Goal: Contribute content

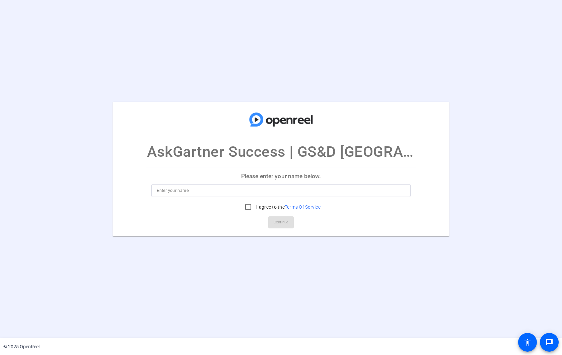
click at [193, 190] on input at bounding box center [281, 190] width 248 height 8
type input "[PERSON_NAME]"
click at [246, 208] on input "I agree to the Terms Of Service" at bounding box center [247, 206] width 13 height 13
checkbox input "true"
click at [285, 222] on span "Continue" at bounding box center [280, 222] width 15 height 10
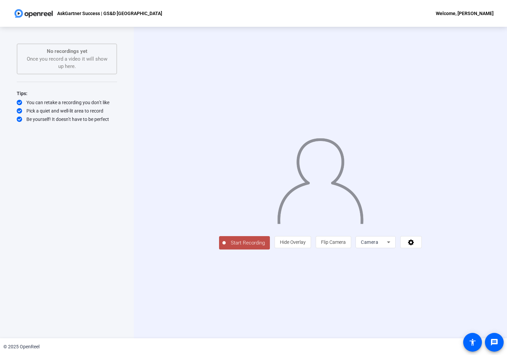
click at [226, 247] on span "Start Recording" at bounding box center [248, 243] width 44 height 8
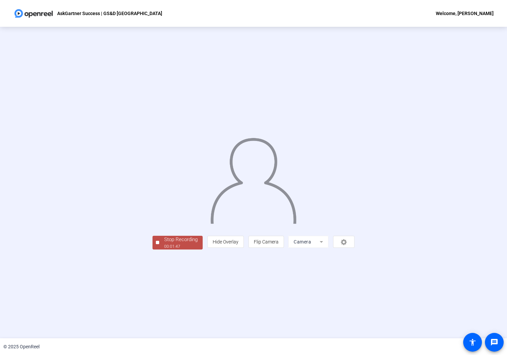
click at [164, 249] on div "00:01:47" at bounding box center [180, 246] width 33 height 6
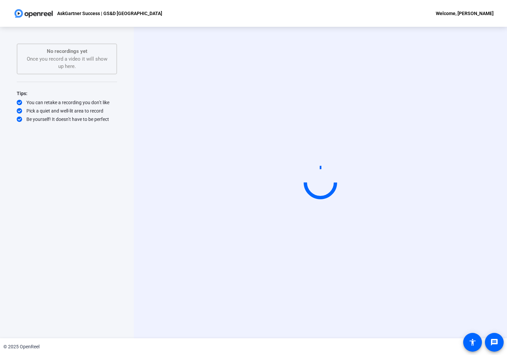
click at [64, 64] on div "No recordings yet Once you record a video it will show up here." at bounding box center [67, 59] width 86 height 23
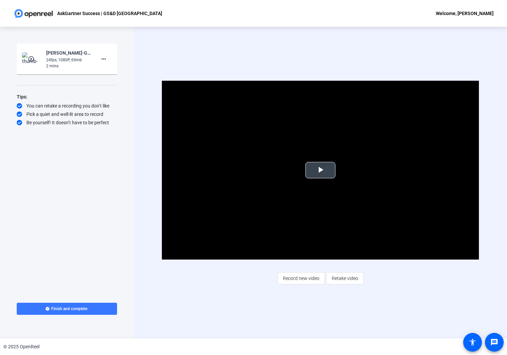
click at [321, 170] on span "Video Player" at bounding box center [321, 170] width 0 height 0
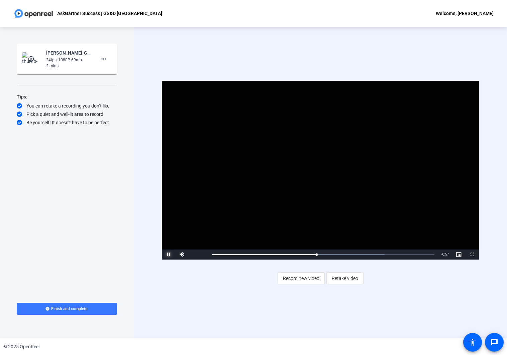
click at [169, 254] on span "Video Player" at bounding box center [168, 254] width 13 height 0
click at [355, 280] on span "Retake video" at bounding box center [345, 278] width 26 height 13
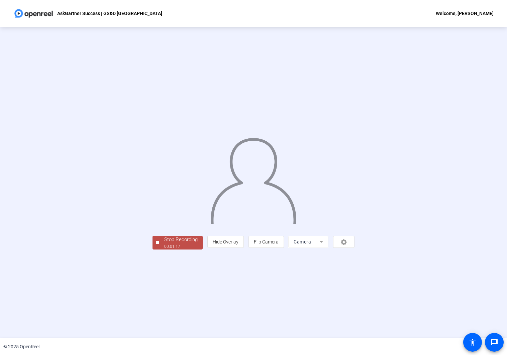
click at [195, 312] on div "Stop Recording 00:01:17 person Hide Overlay flip Flip Camera Camera" at bounding box center [253, 182] width 507 height 311
click at [164, 243] on div "Stop Recording" at bounding box center [180, 240] width 33 height 8
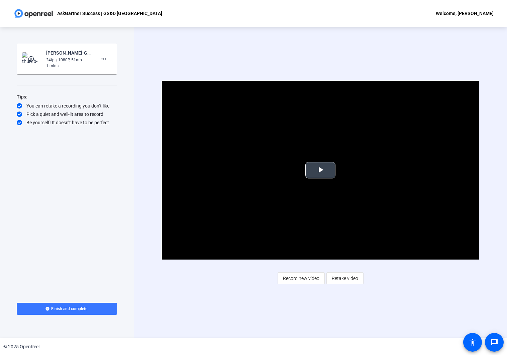
click at [321, 170] on span "Video Player" at bounding box center [321, 170] width 0 height 0
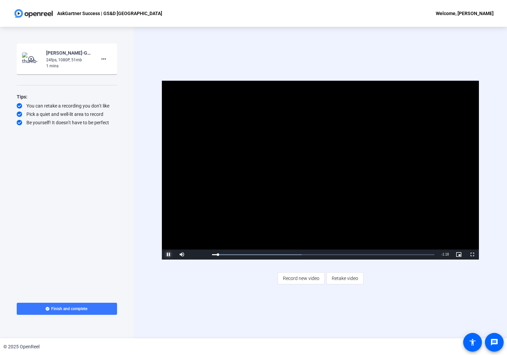
click at [169, 254] on span "Video Player" at bounding box center [168, 254] width 13 height 0
click at [350, 277] on span "Retake video" at bounding box center [345, 278] width 26 height 13
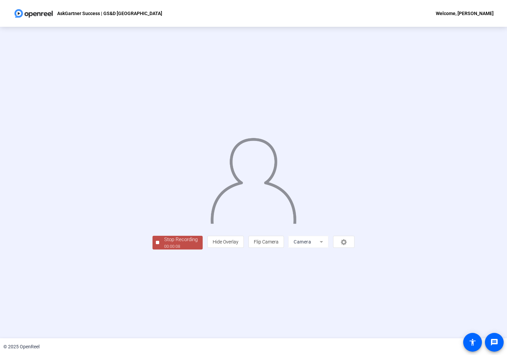
click at [159, 249] on span "Stop Recording 00:00:08" at bounding box center [181, 243] width 44 height 14
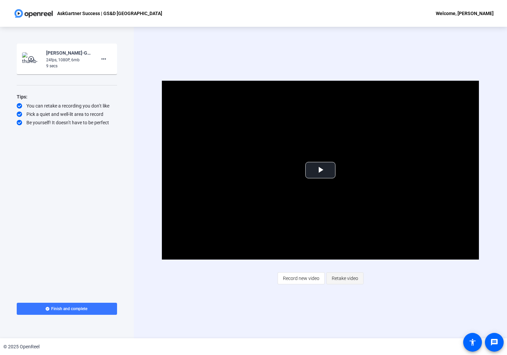
click at [349, 278] on span "Retake video" at bounding box center [345, 278] width 26 height 13
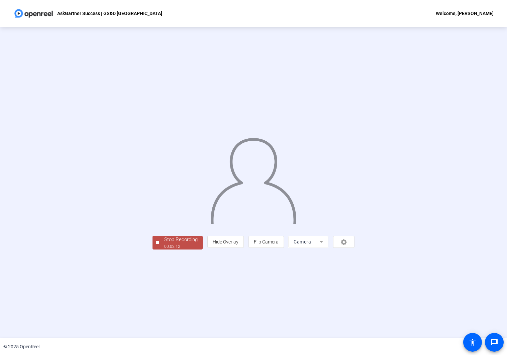
click at [164, 249] on div "00:02:12" at bounding box center [180, 246] width 33 height 6
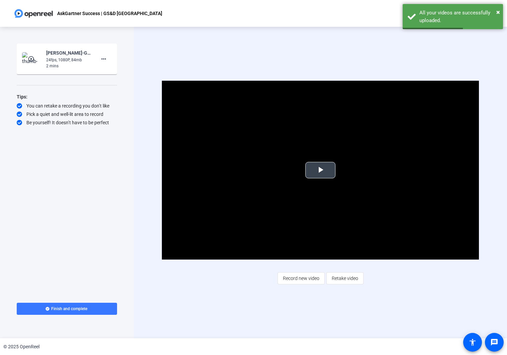
click at [321, 170] on span "Video Player" at bounding box center [321, 170] width 0 height 0
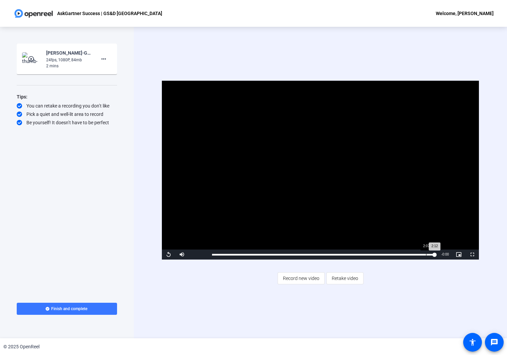
click at [426, 254] on div "Loaded : 100.00% 2:07 2:12" at bounding box center [323, 255] width 223 height 2
click at [169, 254] on span "Video Player" at bounding box center [168, 254] width 13 height 0
click at [376, 296] on div "Video Player is loading. Play Video Replay Mute 0% Current Time 2:12 / Duration…" at bounding box center [321, 182] width 374 height 311
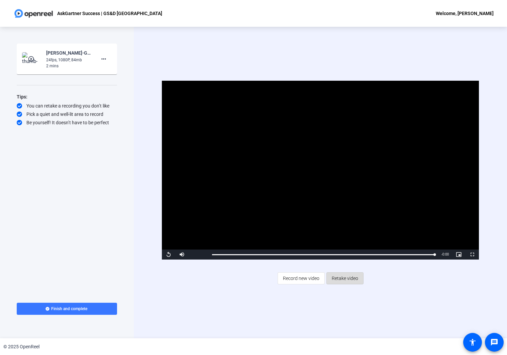
click at [352, 279] on span "Retake video" at bounding box center [345, 278] width 26 height 13
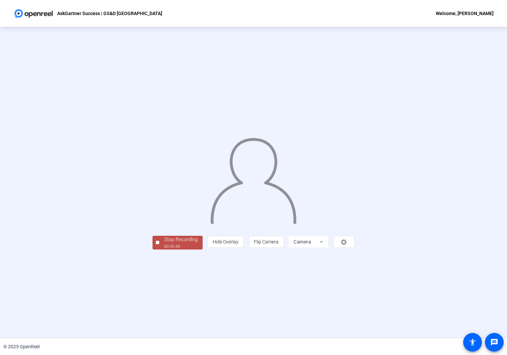
click at [164, 249] on div "00:00:40" at bounding box center [180, 246] width 33 height 6
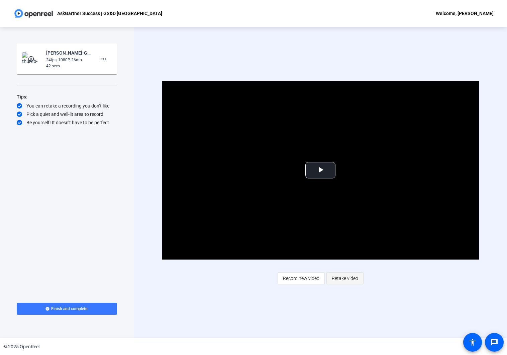
click at [346, 280] on span "Retake video" at bounding box center [345, 278] width 26 height 13
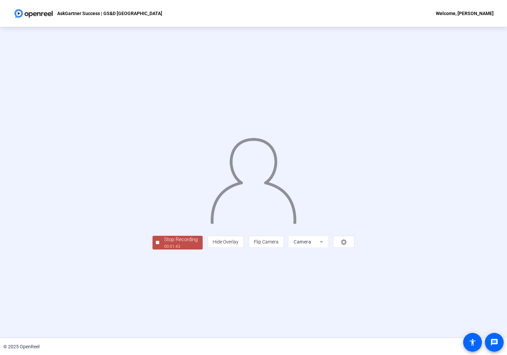
click at [164, 249] on div "00:01:43" at bounding box center [180, 246] width 33 height 6
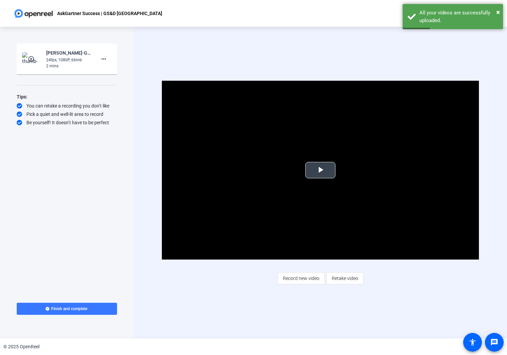
click at [321, 170] on span "Video Player" at bounding box center [321, 170] width 0 height 0
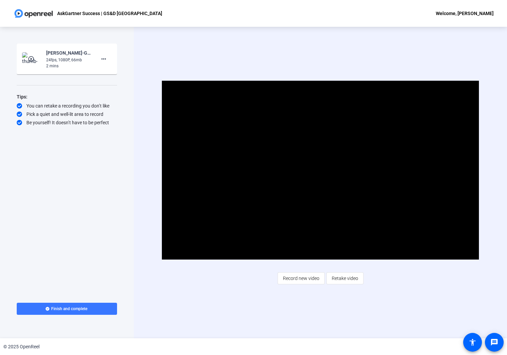
click at [414, 286] on div "Video Player is loading. Play Video Pause Mute Current Time 1:21 / Duration 1:4…" at bounding box center [321, 182] width 374 height 311
click at [351, 280] on span "Retake video" at bounding box center [345, 278] width 26 height 13
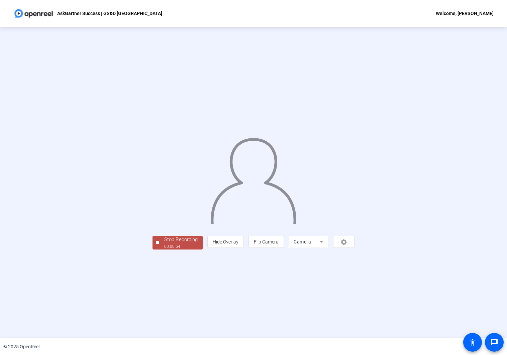
click at [164, 243] on div "Stop Recording" at bounding box center [180, 240] width 33 height 8
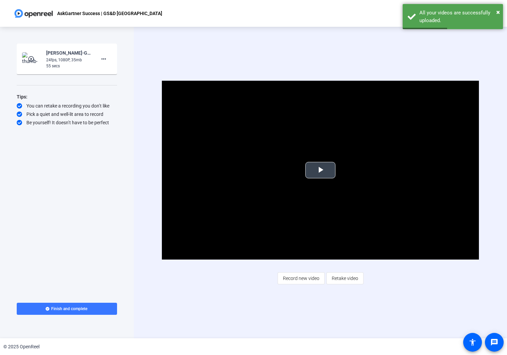
click at [321, 170] on span "Video Player" at bounding box center [321, 170] width 0 height 0
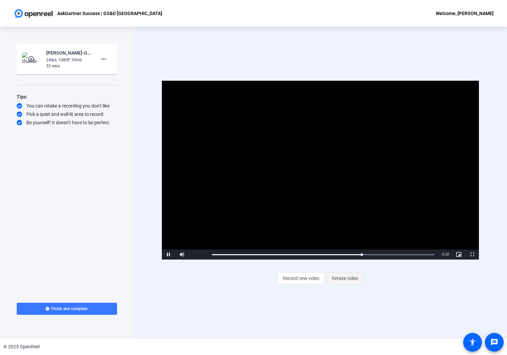
click at [351, 280] on span "Retake video" at bounding box center [345, 278] width 26 height 13
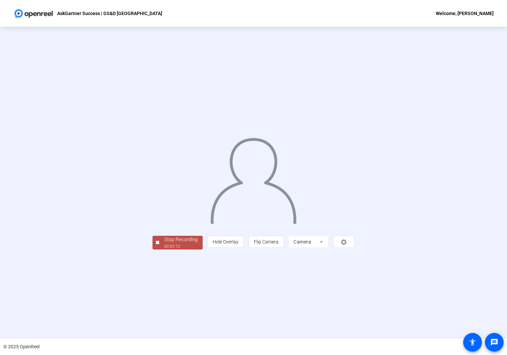
click at [164, 243] on div "Stop Recording" at bounding box center [180, 240] width 33 height 8
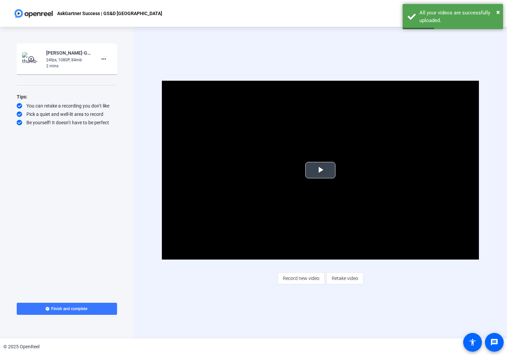
click at [321, 170] on span "Video Player" at bounding box center [321, 170] width 0 height 0
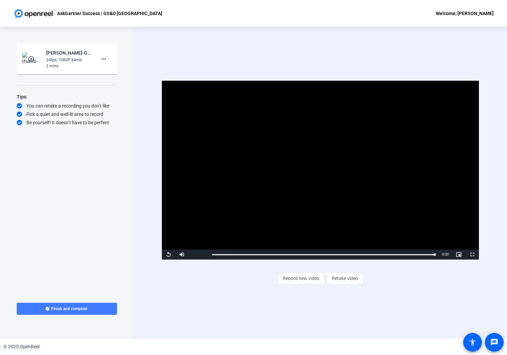
click at [83, 306] on span "Finish and complete" at bounding box center [69, 308] width 36 height 5
